Goal: Information Seeking & Learning: Learn about a topic

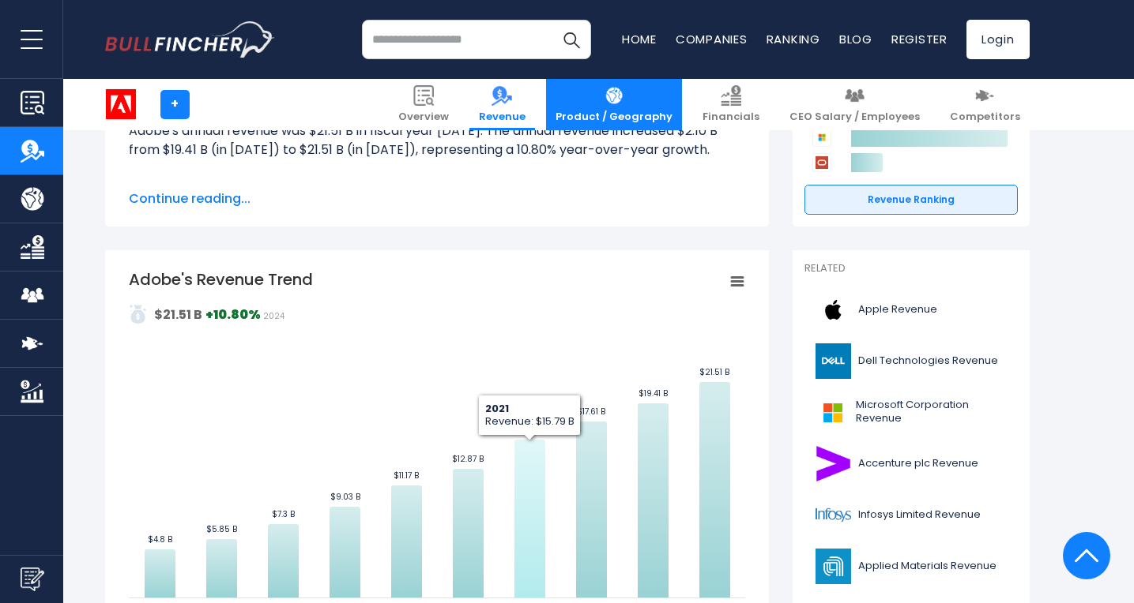
scroll to position [216, 0]
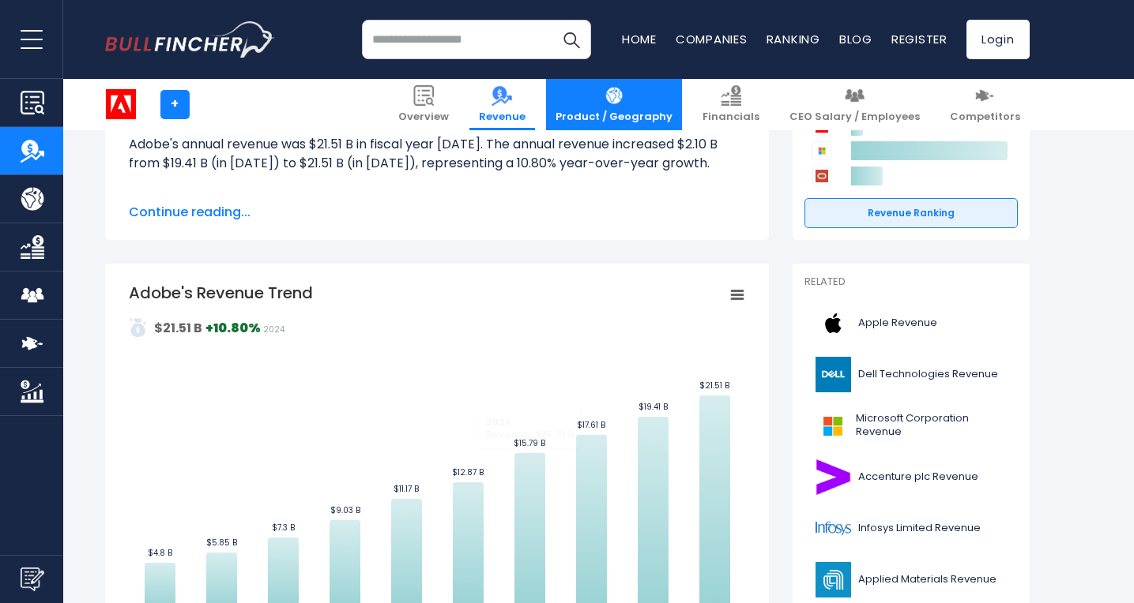
click at [624, 96] on img at bounding box center [613, 95] width 21 height 21
click at [624, 103] on img at bounding box center [613, 95] width 21 height 21
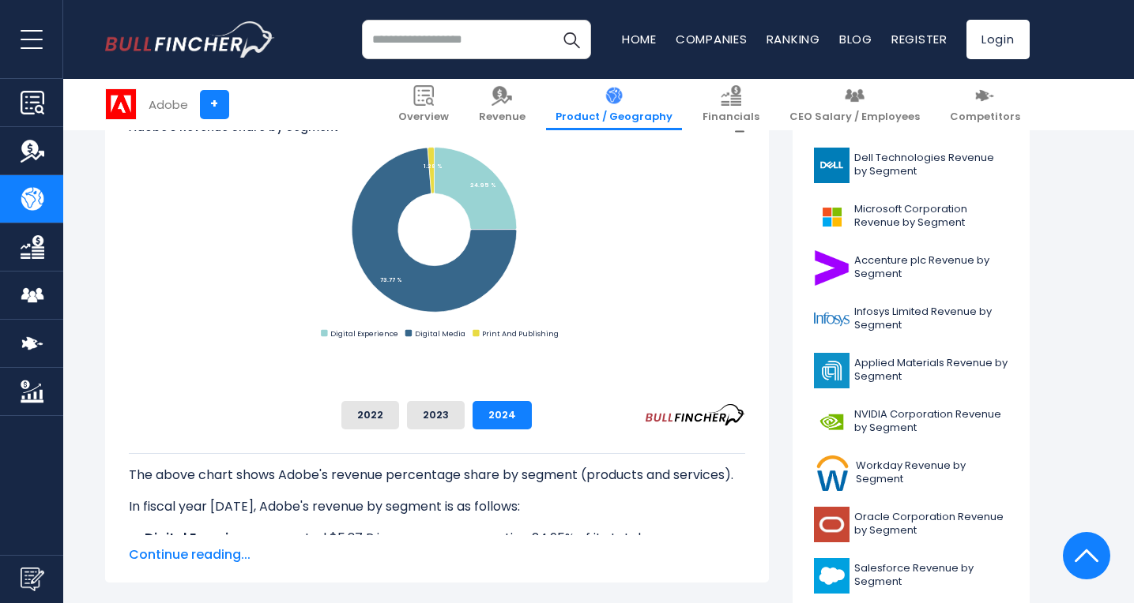
scroll to position [501, 0]
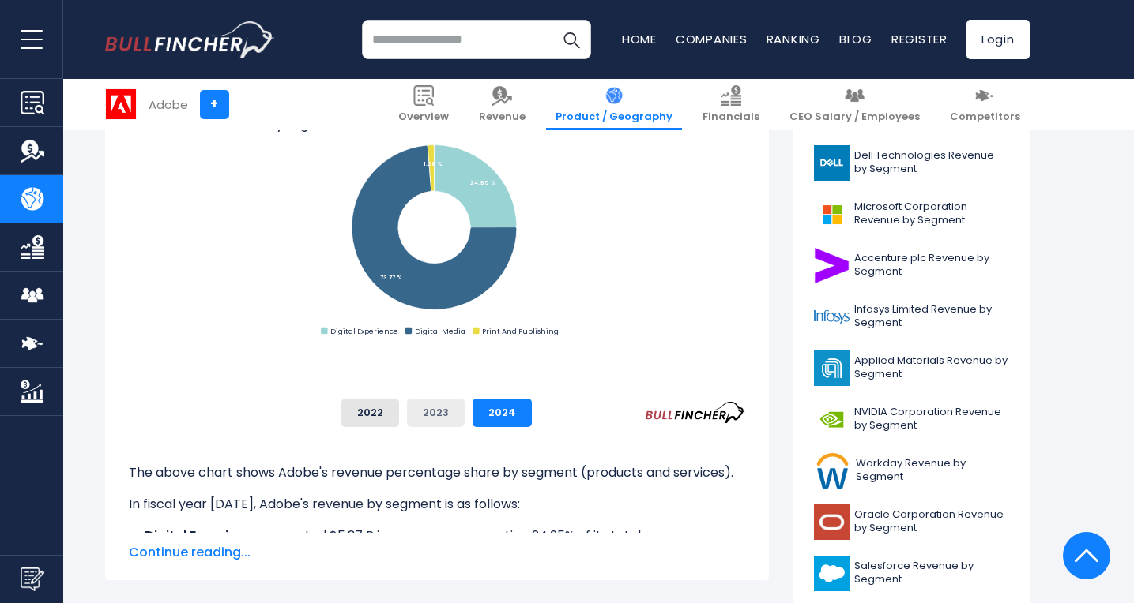
click at [464, 410] on button "2023" at bounding box center [436, 413] width 58 height 28
click at [399, 409] on button "2022" at bounding box center [370, 413] width 58 height 28
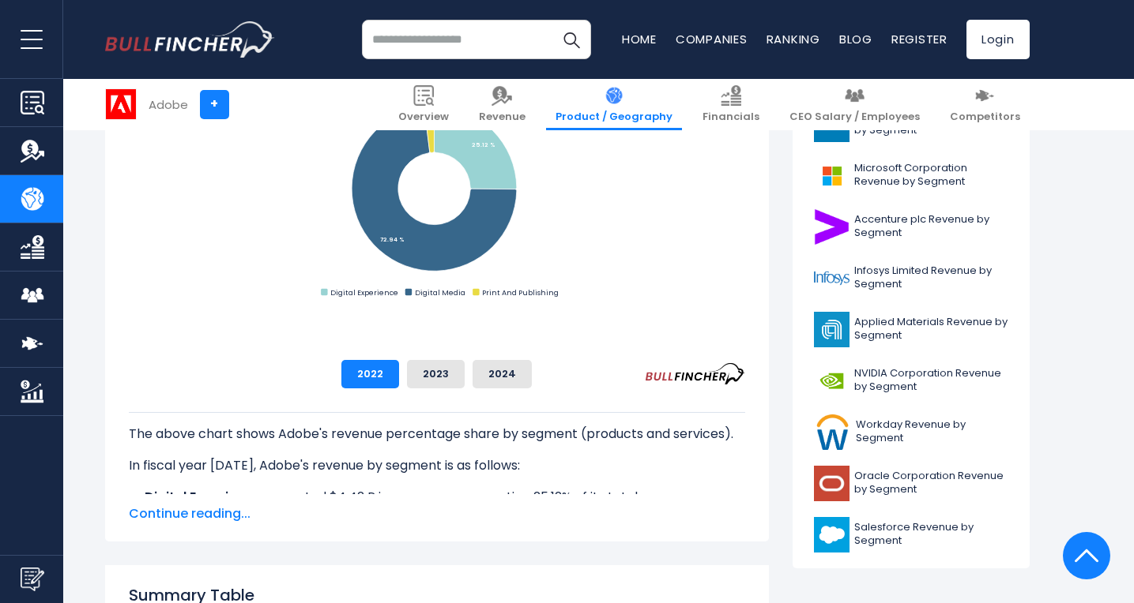
scroll to position [502, 0]
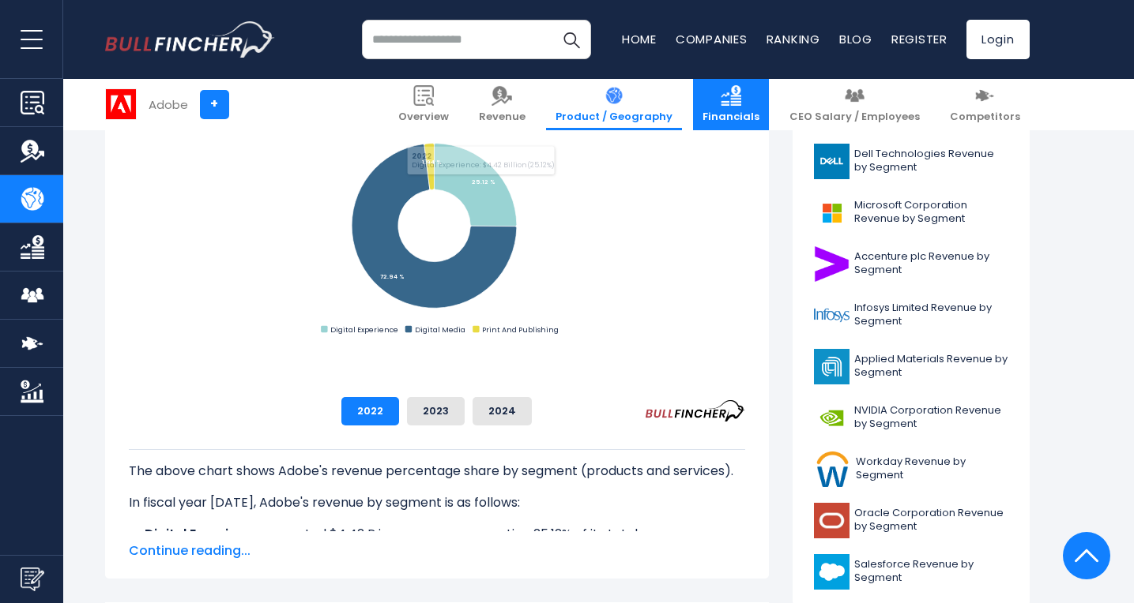
click at [742, 118] on span "Financials" at bounding box center [730, 117] width 57 height 13
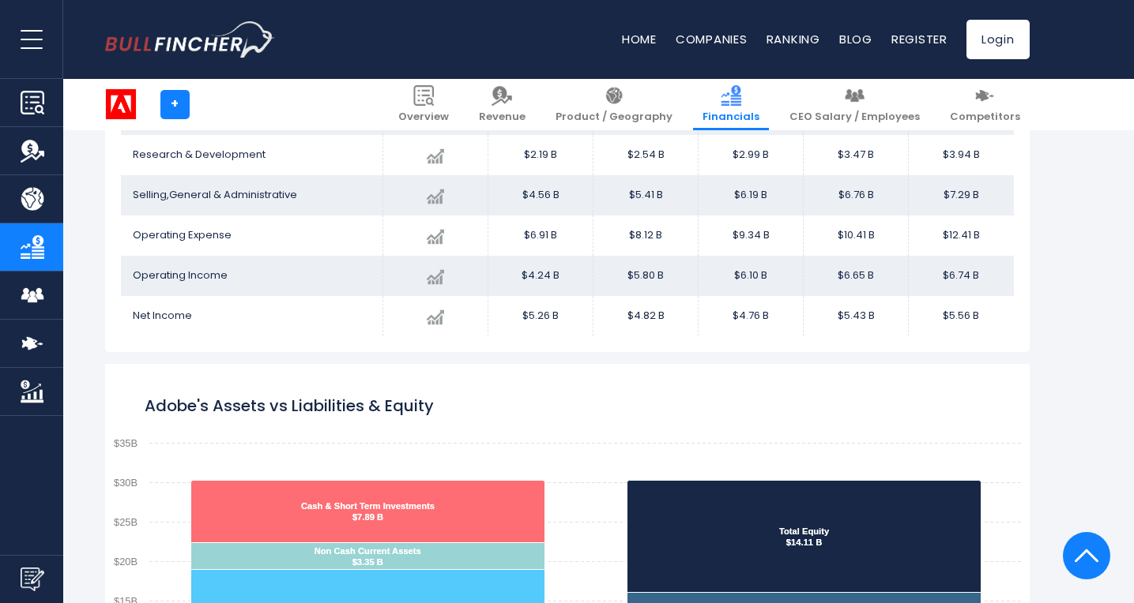
scroll to position [453, 0]
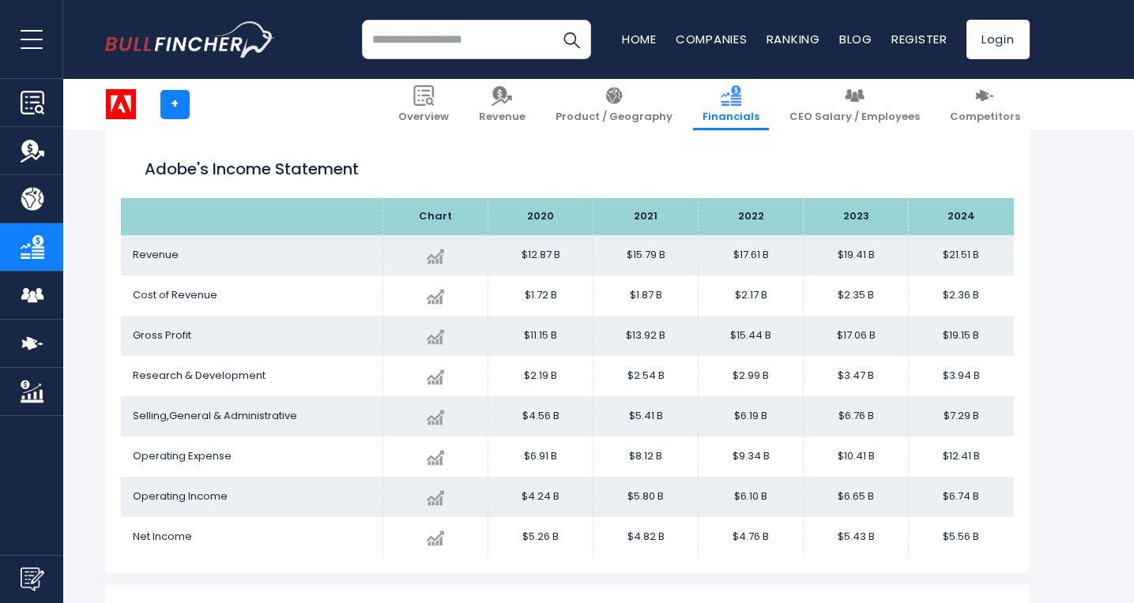
scroll to position [227, 0]
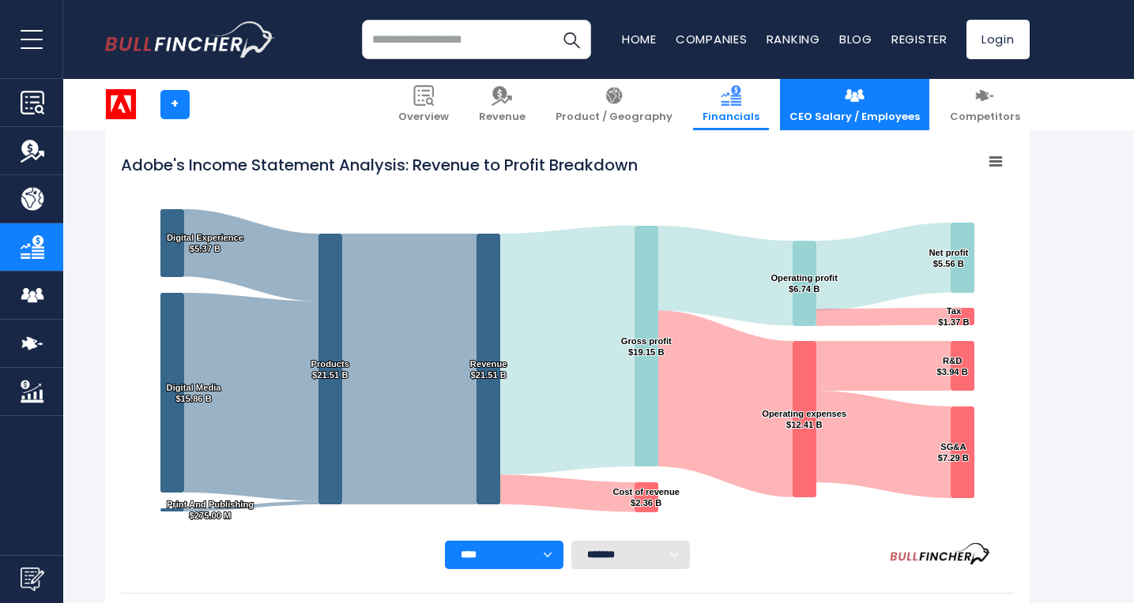
click at [864, 92] on img at bounding box center [854, 95] width 21 height 21
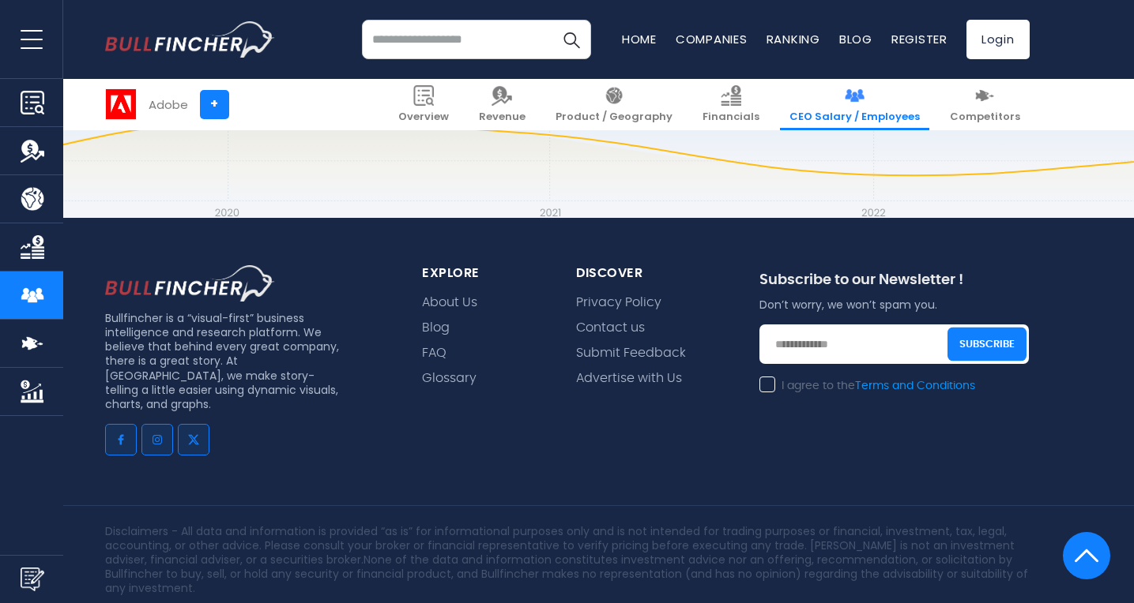
scroll to position [5108, 0]
